Goal: Task Accomplishment & Management: Complete application form

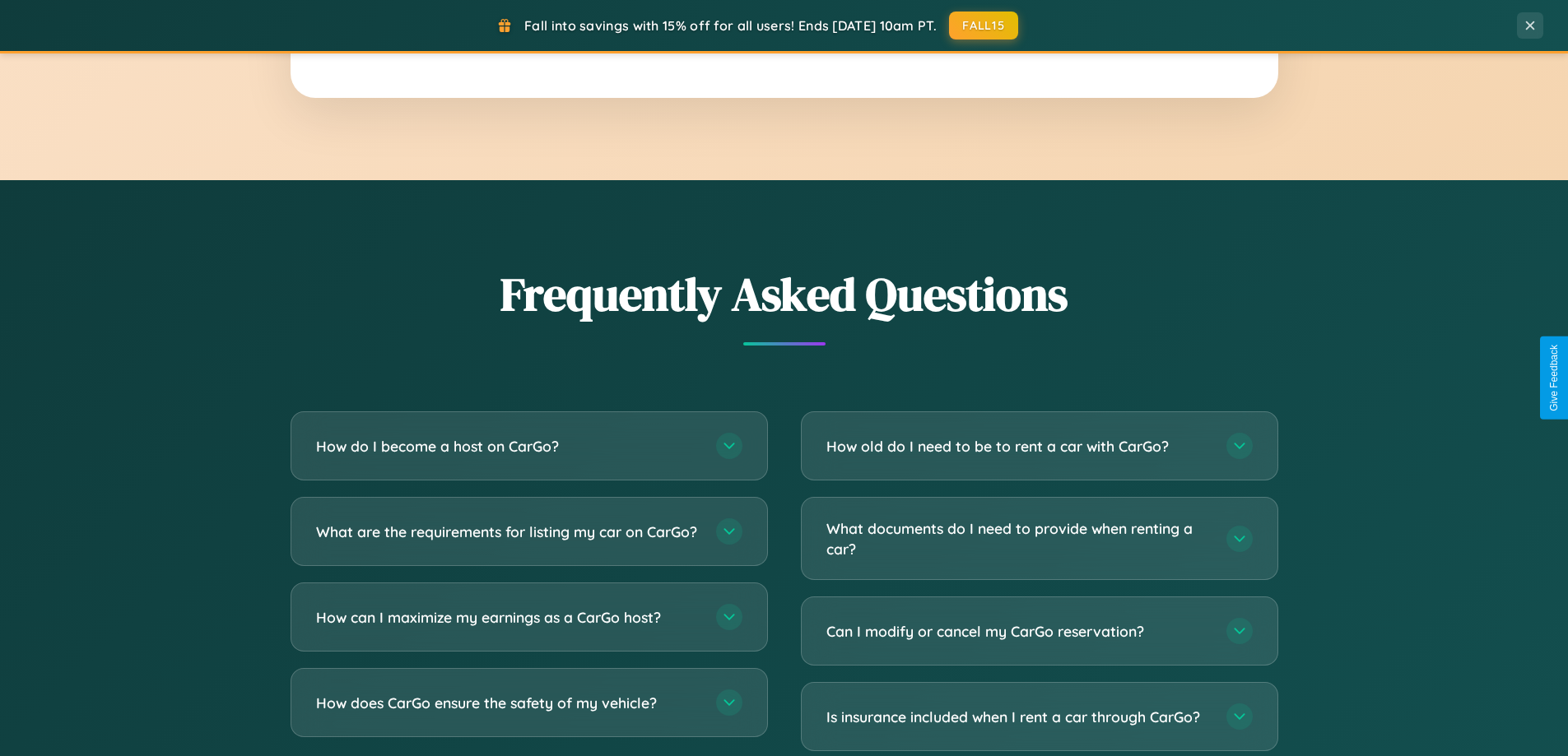
scroll to position [3167, 0]
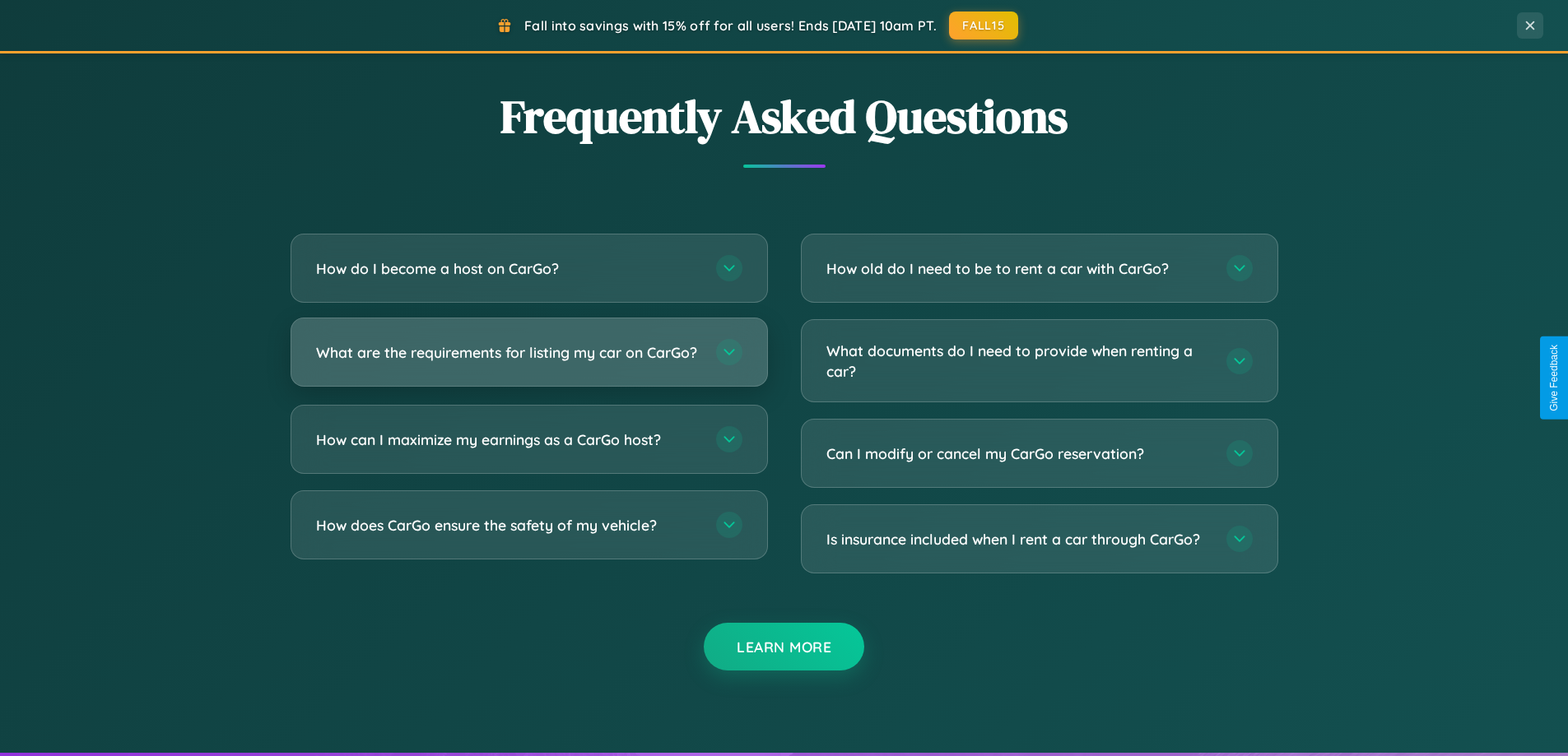
click at [528, 359] on h3 "What are the requirements for listing my car on CarGo?" at bounding box center [508, 353] width 383 height 21
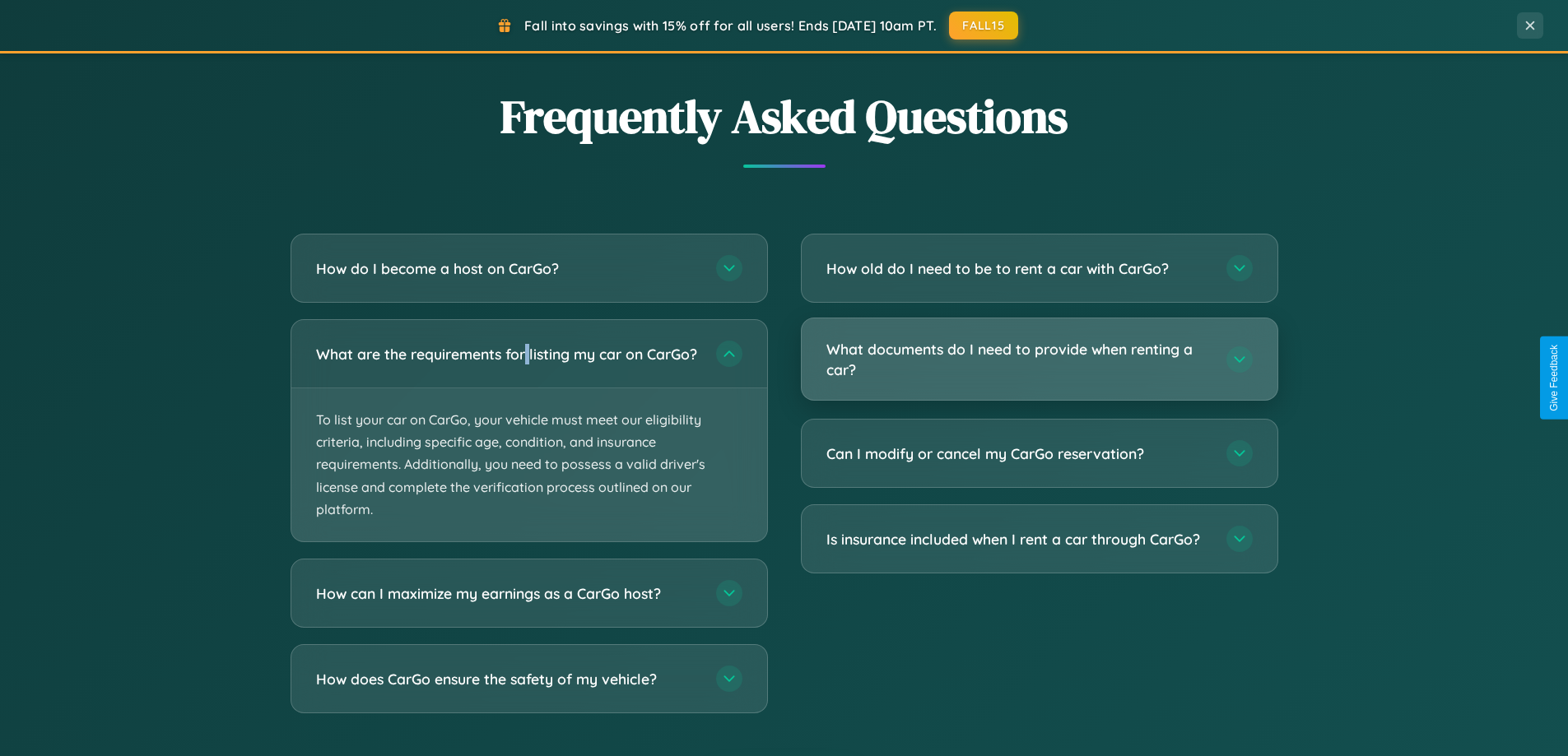
click at [1039, 361] on h3 "What documents do I need to provide when renting a car?" at bounding box center [1018, 359] width 383 height 40
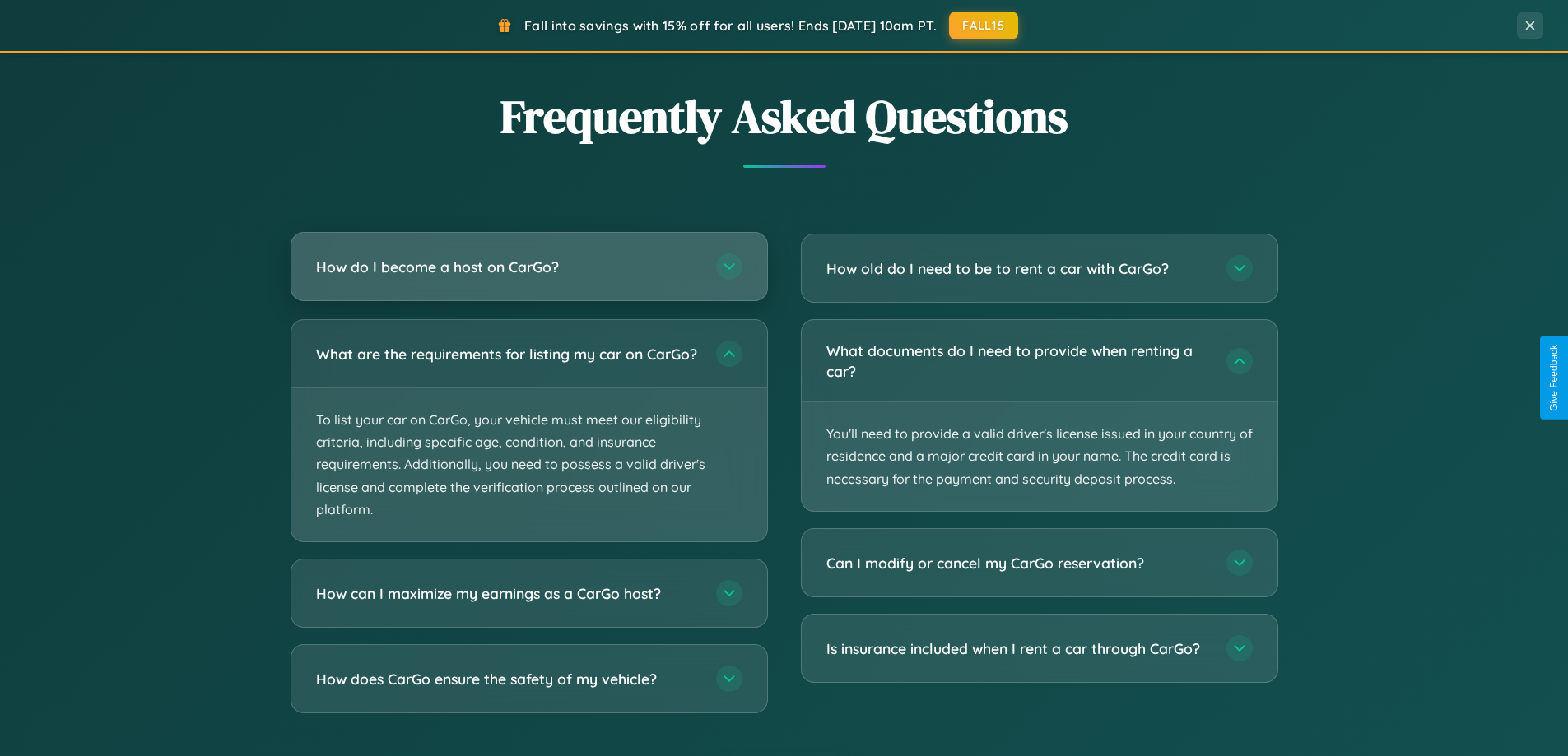
click at [528, 268] on h3 "How do I become a host on CarGo?" at bounding box center [508, 267] width 383 height 21
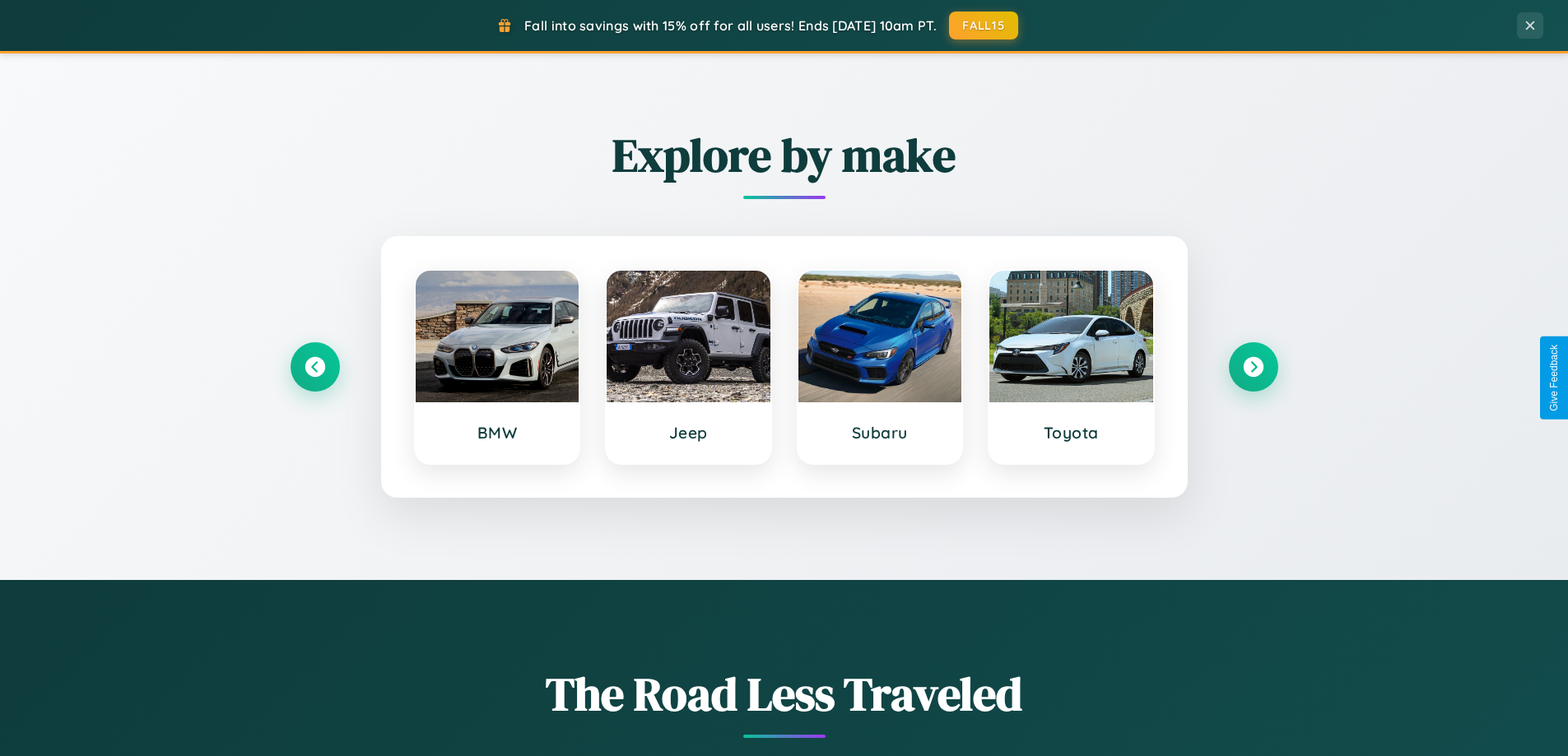
scroll to position [710, 0]
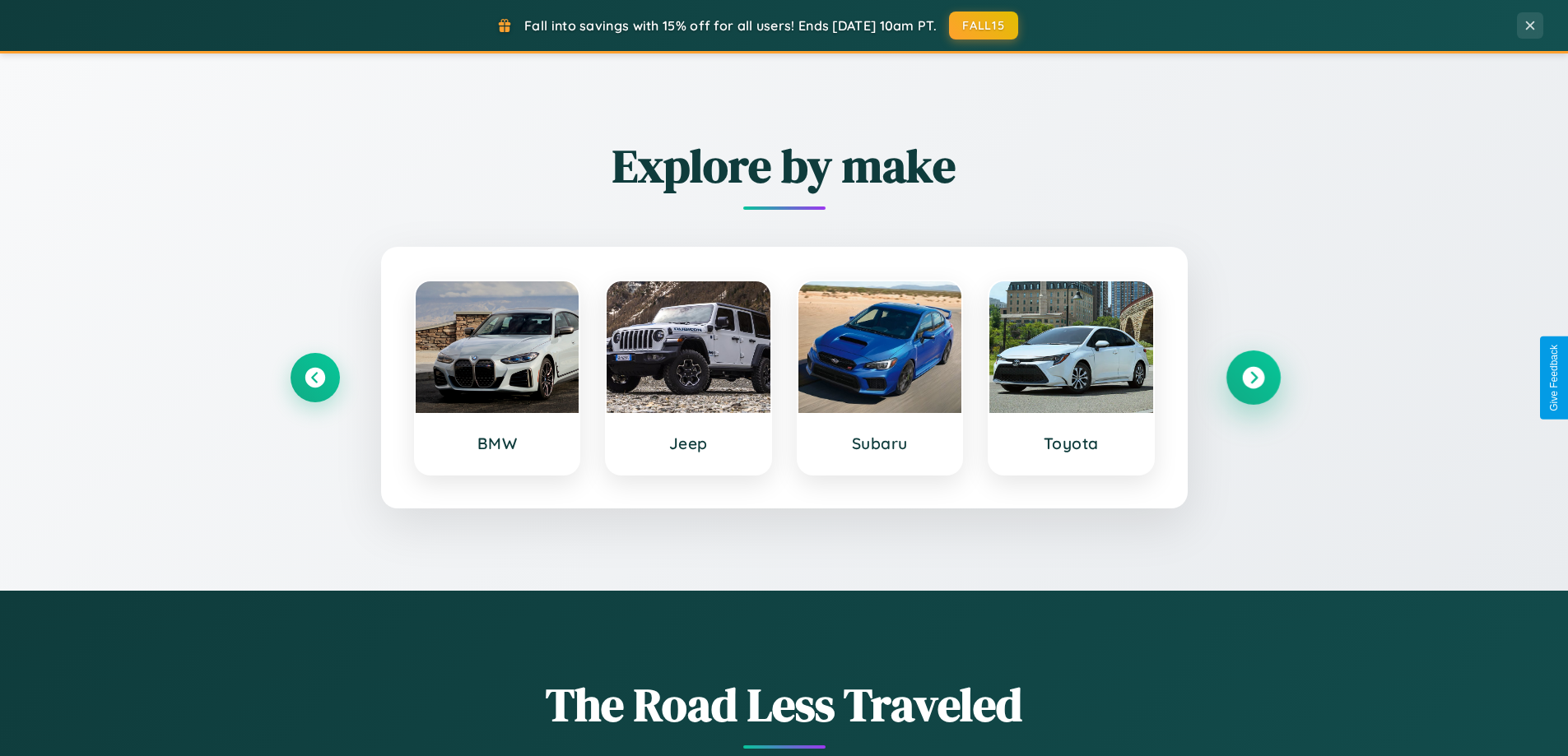
click at [1253, 378] on icon at bounding box center [1253, 378] width 23 height 23
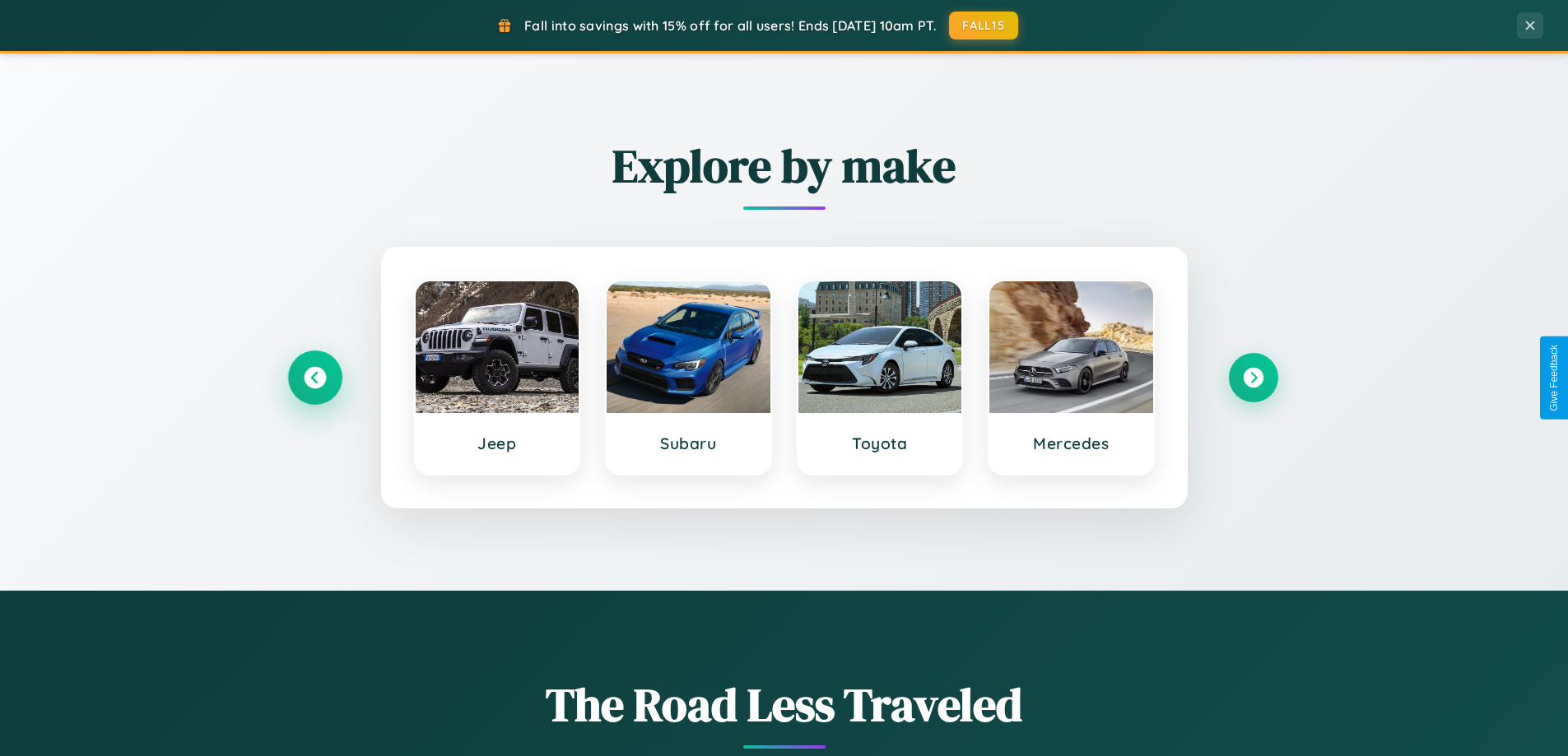
click at [315, 378] on icon at bounding box center [315, 378] width 23 height 23
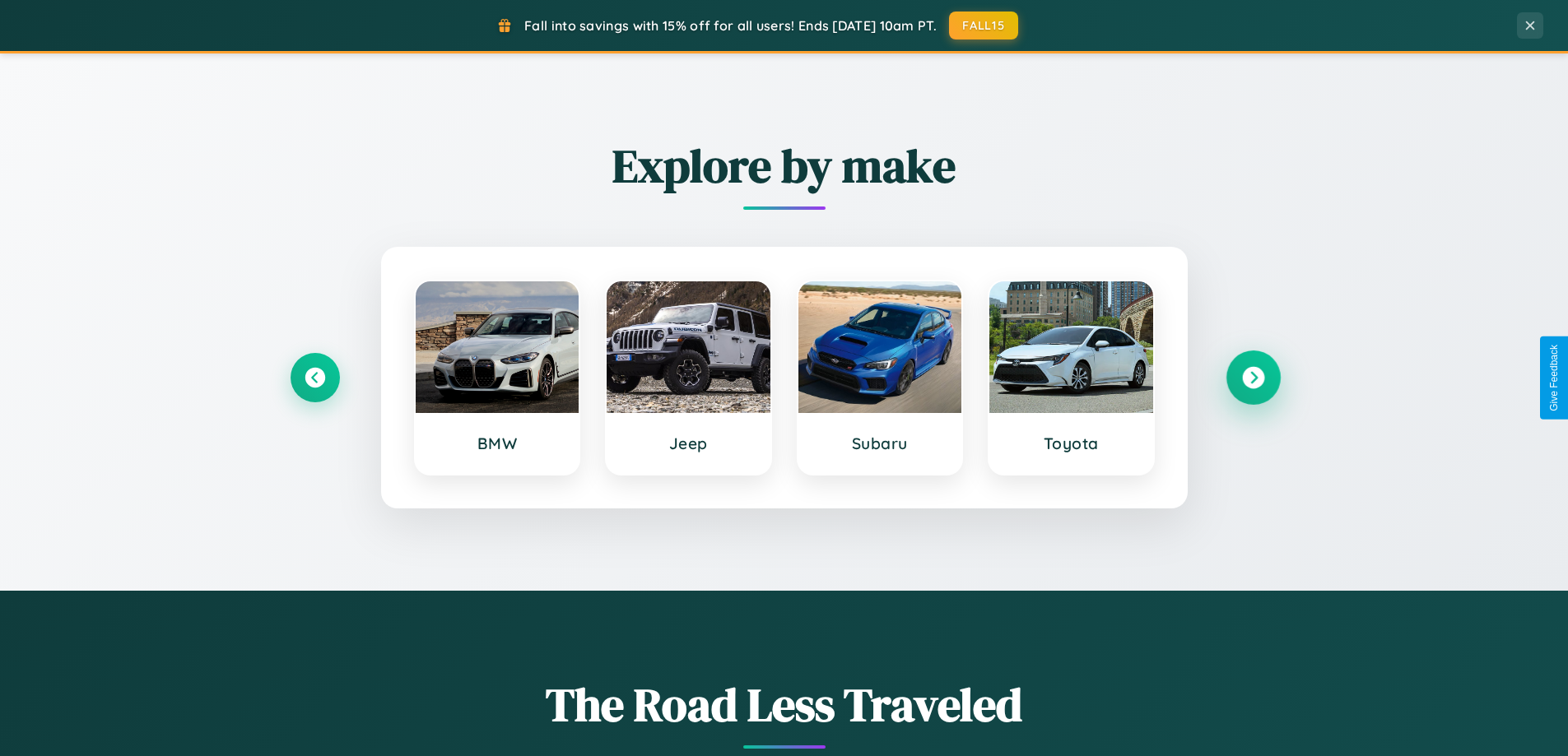
click at [1253, 378] on icon at bounding box center [1253, 378] width 23 height 23
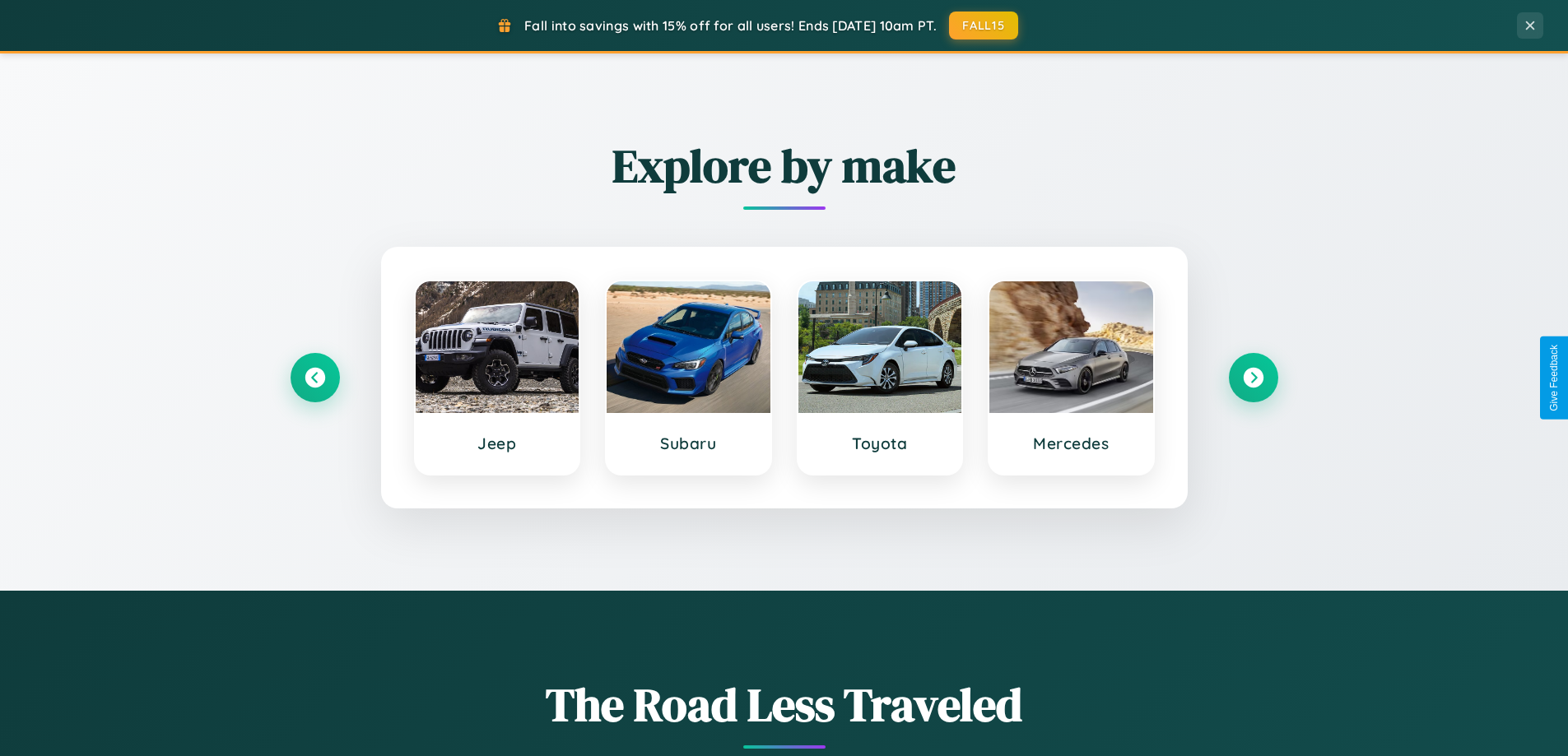
scroll to position [0, 0]
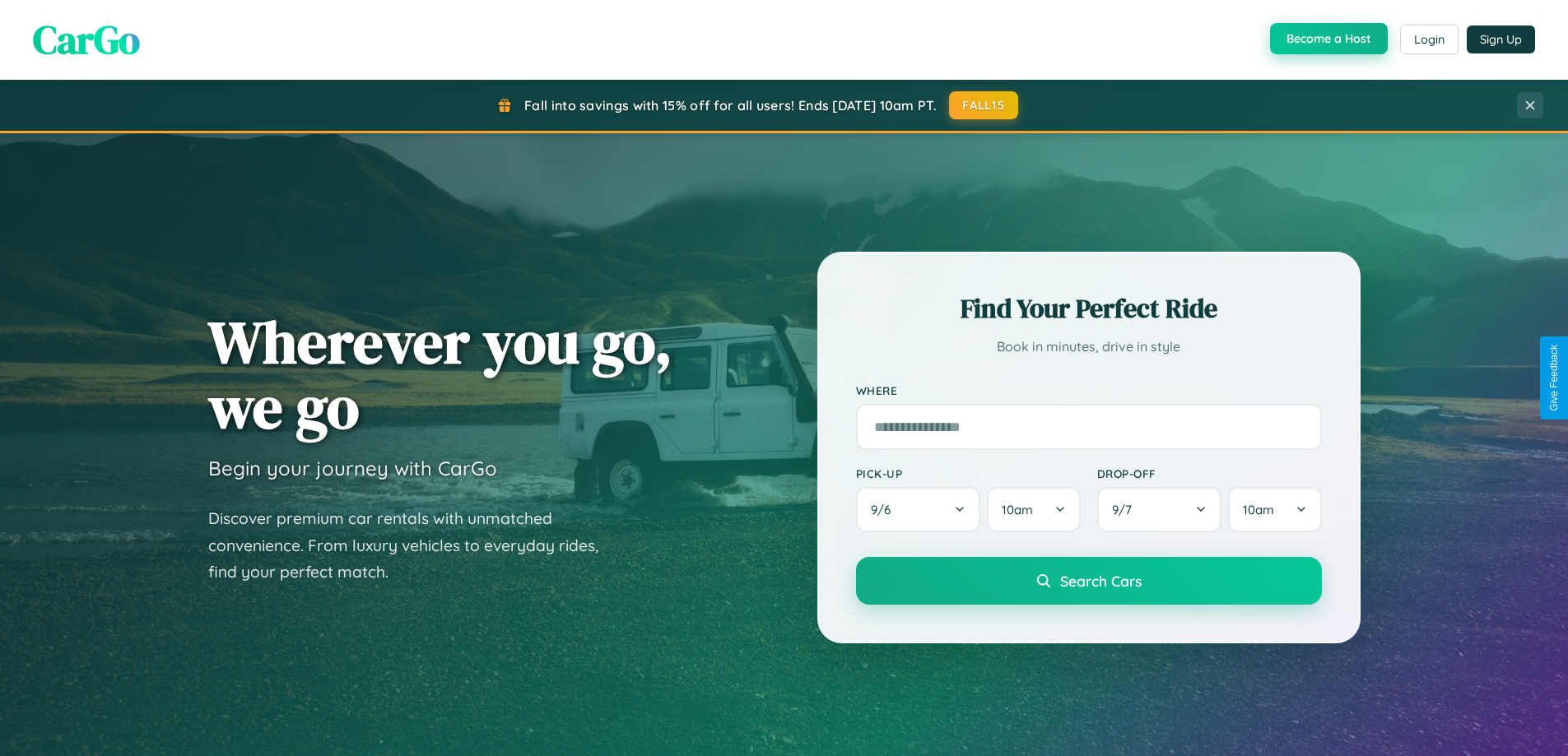
click at [1327, 40] on button "Become a Host" at bounding box center [1329, 38] width 118 height 32
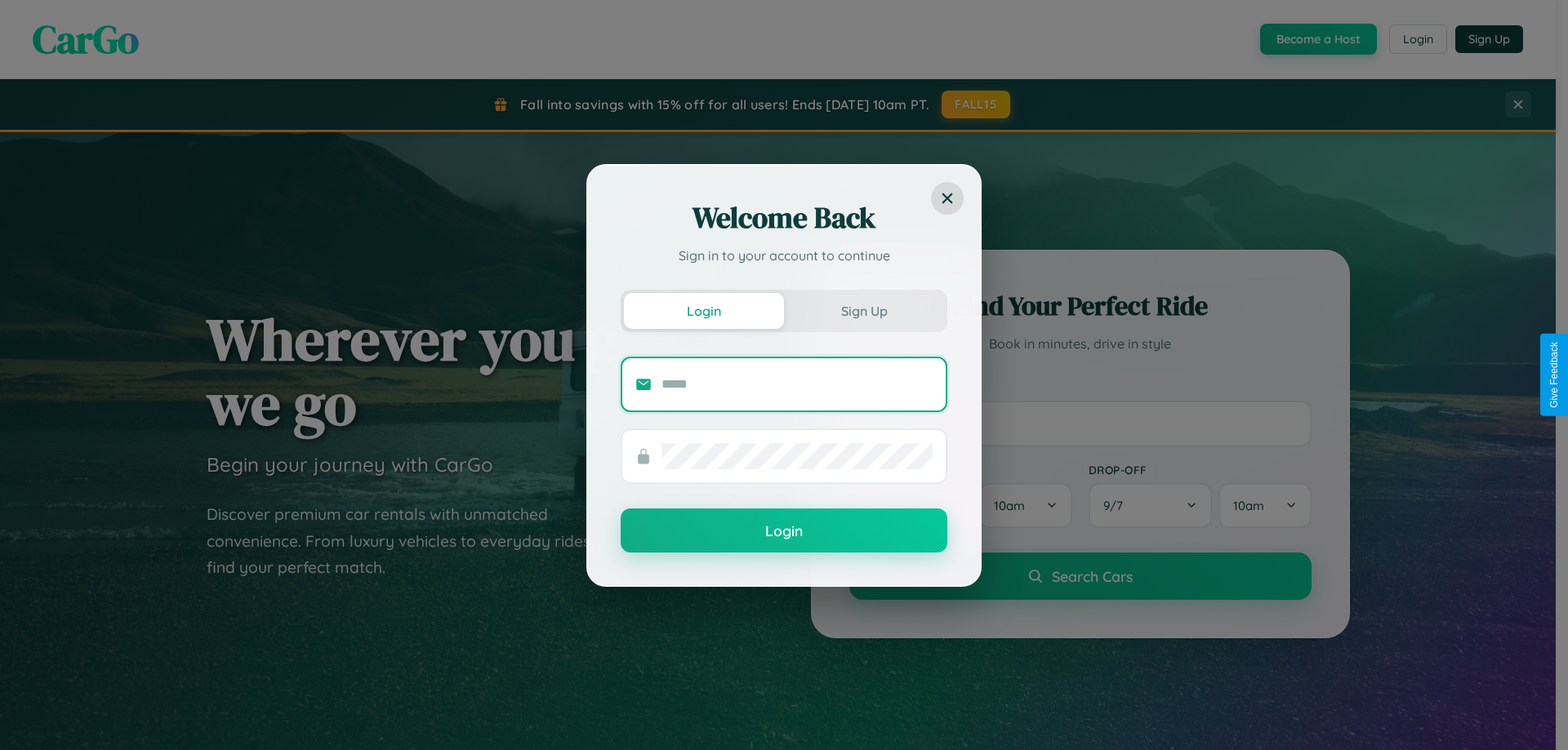
click at [797, 384] on input "text" at bounding box center [796, 384] width 271 height 26
type input "**********"
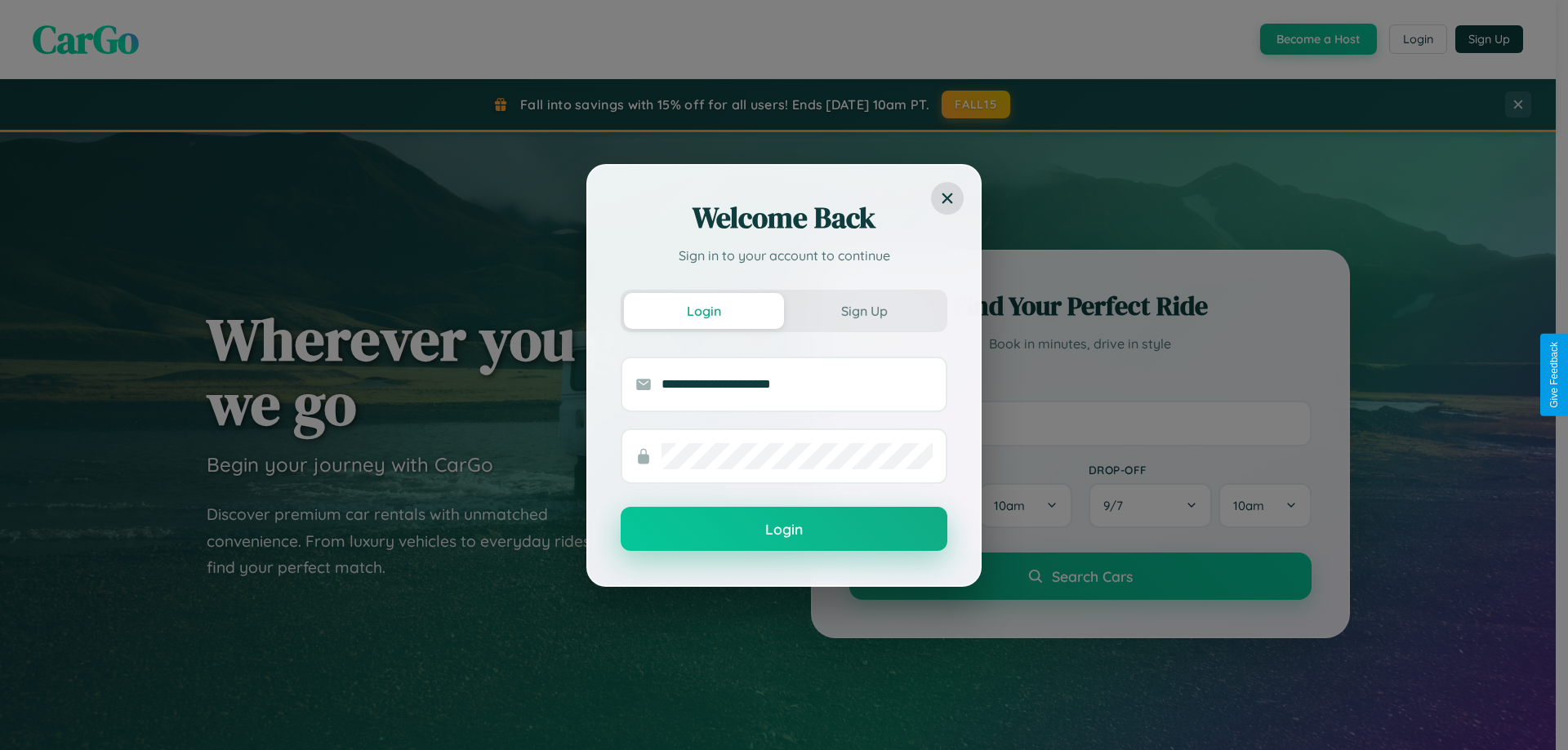
click at [784, 530] on button "Login" at bounding box center [784, 529] width 327 height 44
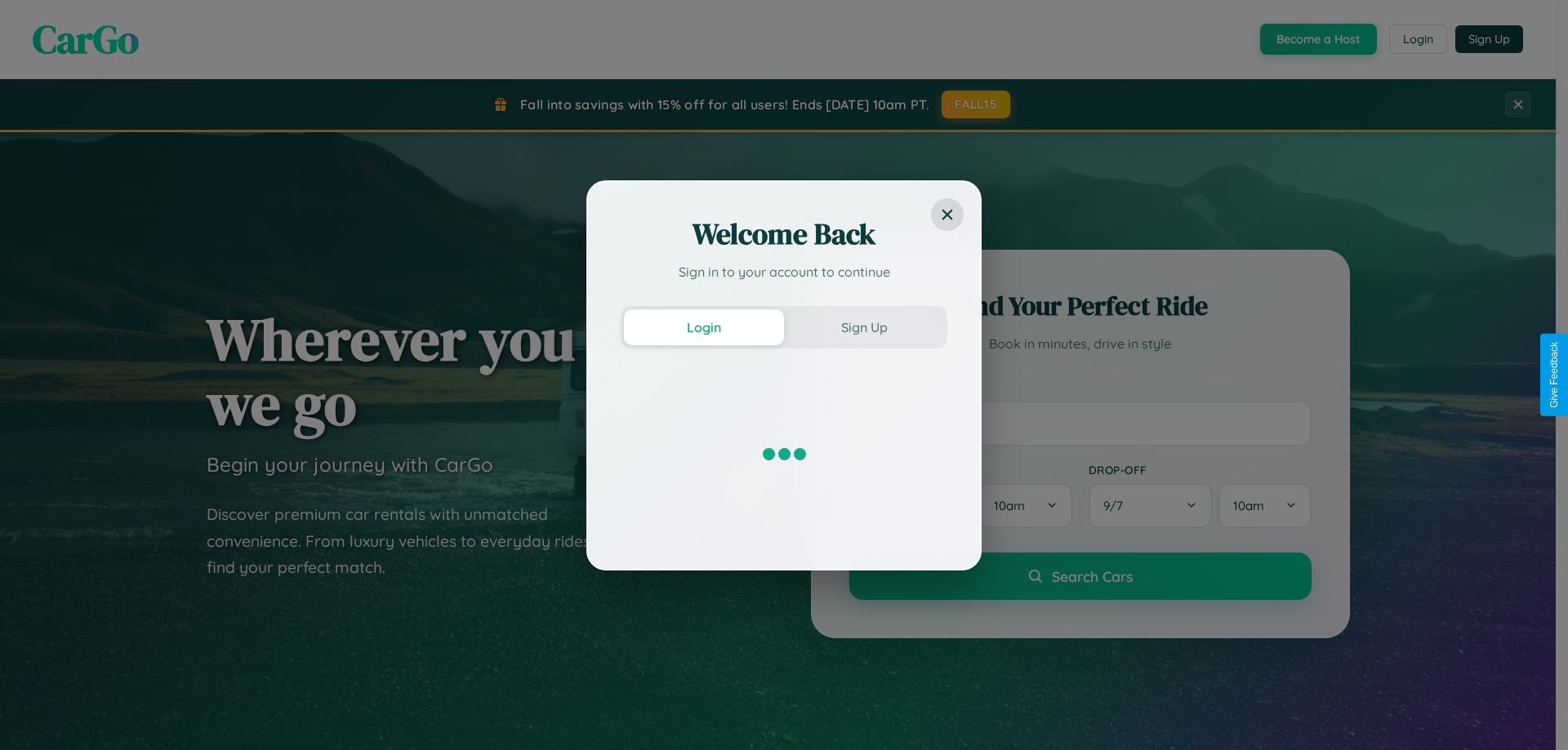
click at [1317, 40] on div "Welcome Back Sign in to your account to continue Login Sign Up" at bounding box center [784, 375] width 1568 height 750
click at [865, 326] on button "Sign Up" at bounding box center [865, 327] width 160 height 36
